Goal: Transaction & Acquisition: Subscribe to service/newsletter

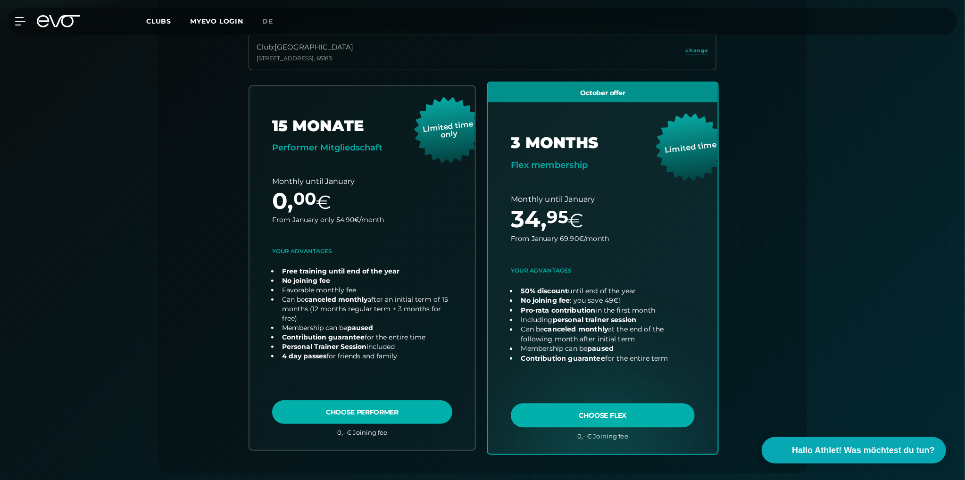
click at [573, 418] on link "choose plan" at bounding box center [603, 268] width 230 height 371
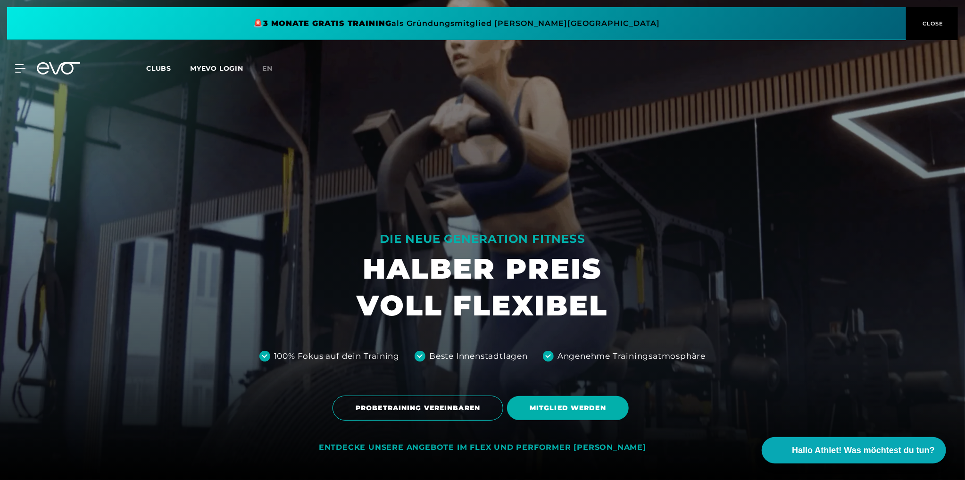
drag, startPoint x: 693, startPoint y: 125, endPoint x: 638, endPoint y: 127, distance: 54.8
click at [689, 125] on div at bounding box center [482, 240] width 965 height 480
click at [267, 68] on span "en" at bounding box center [267, 68] width 10 height 8
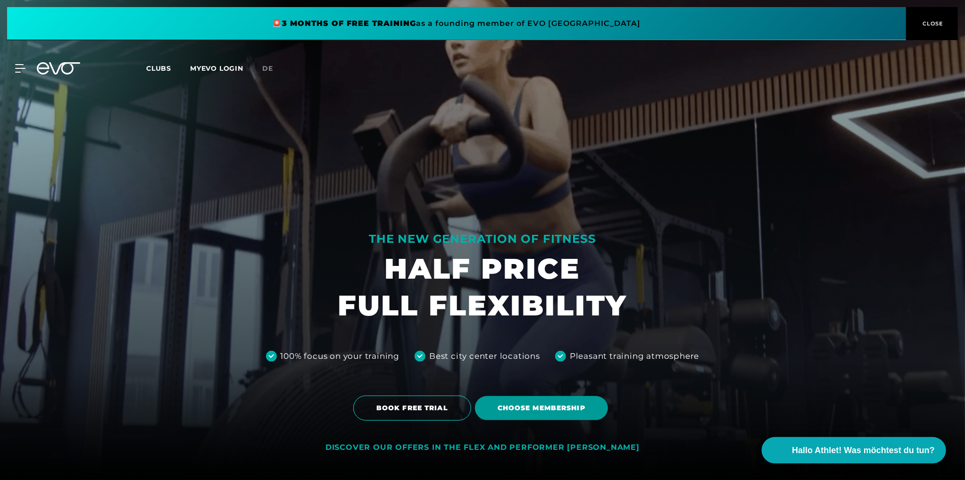
click at [585, 409] on span "Choose membership" at bounding box center [542, 408] width 88 height 10
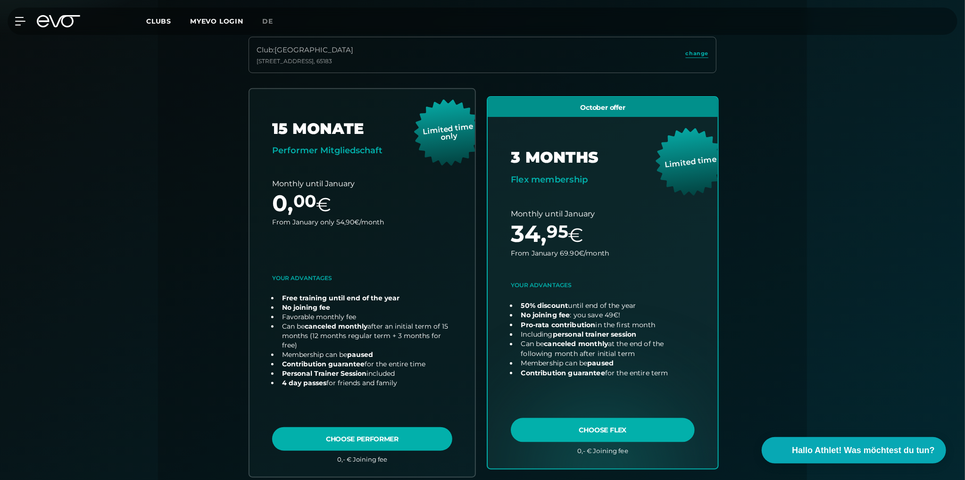
scroll to position [303, 0]
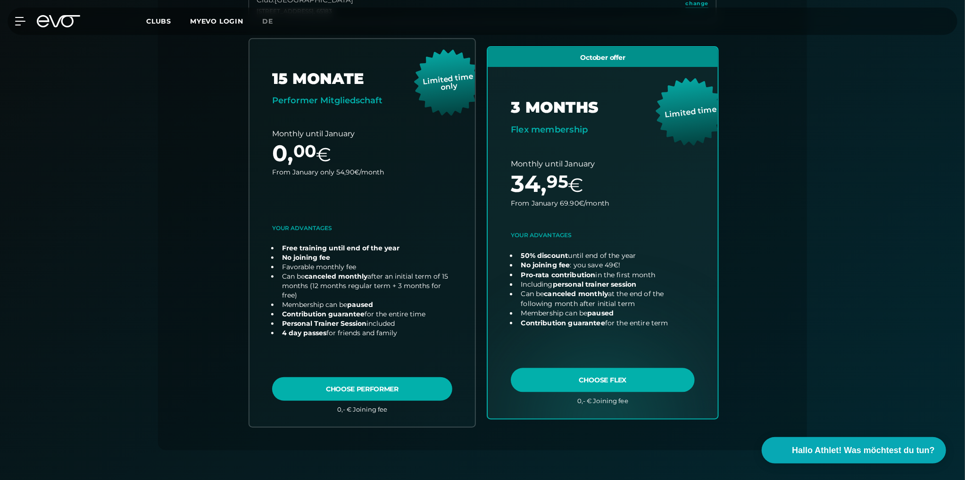
click at [575, 325] on link "choose plan" at bounding box center [603, 232] width 230 height 371
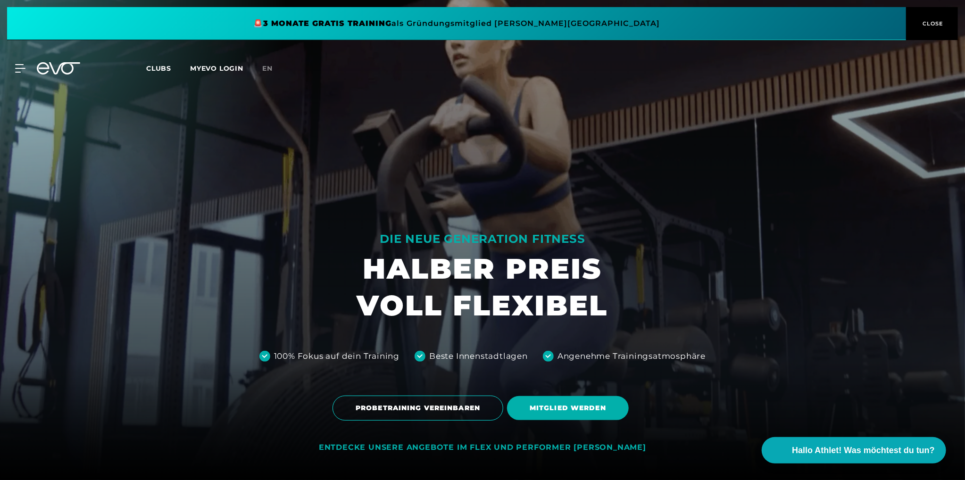
click at [57, 67] on icon at bounding box center [58, 68] width 43 height 12
